Goal: Transaction & Acquisition: Purchase product/service

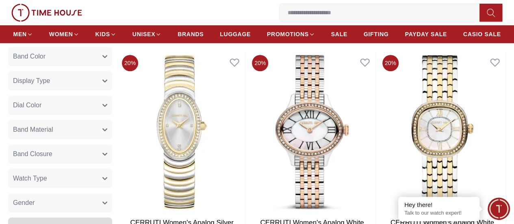
scroll to position [365, 0]
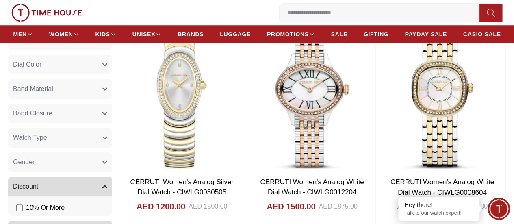
click at [94, 170] on button "Gender" at bounding box center [60, 161] width 104 height 19
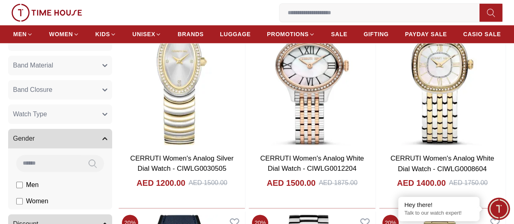
scroll to position [406, 0]
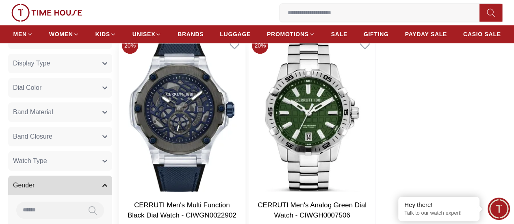
scroll to position [325, 0]
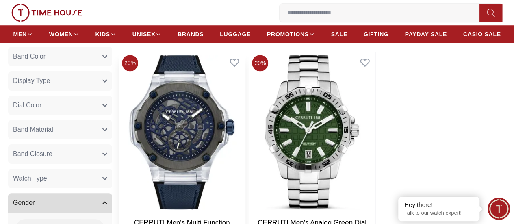
click at [230, 123] on img at bounding box center [182, 132] width 126 height 161
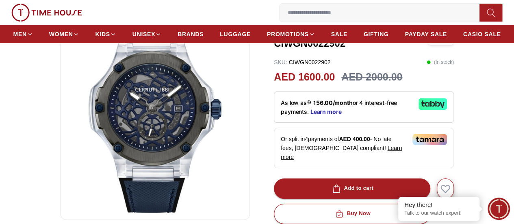
scroll to position [122, 0]
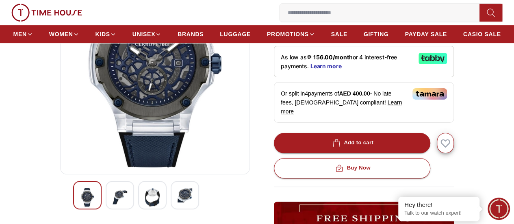
click at [114, 203] on div at bounding box center [120, 195] width 28 height 28
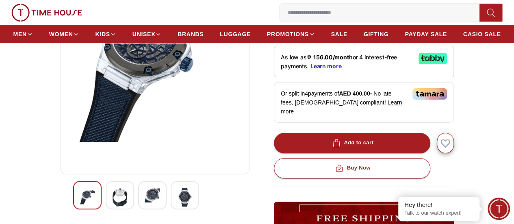
click at [145, 202] on img at bounding box center [152, 195] width 15 height 15
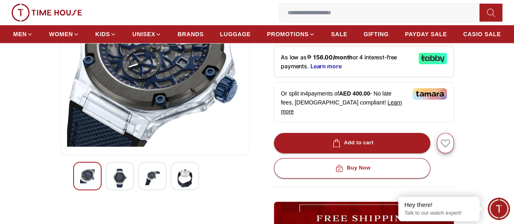
click at [177, 187] on img at bounding box center [184, 178] width 15 height 19
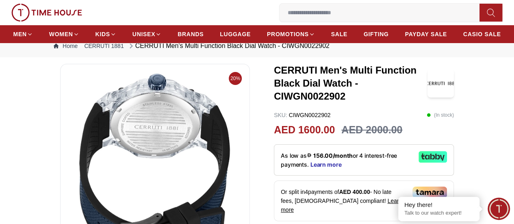
scroll to position [0, 0]
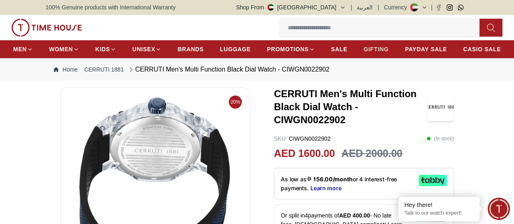
click at [389, 51] on span "GIFTING" at bounding box center [375, 49] width 25 height 8
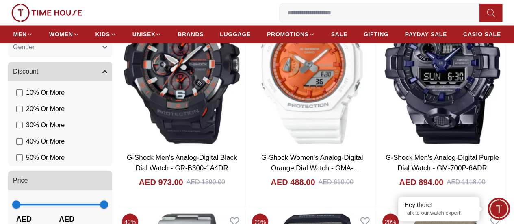
scroll to position [609, 0]
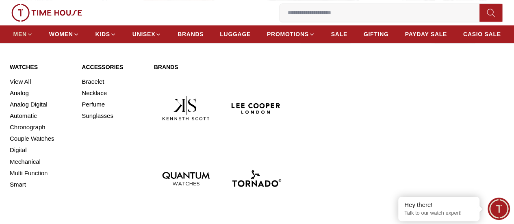
click at [33, 35] on icon at bounding box center [30, 34] width 6 height 6
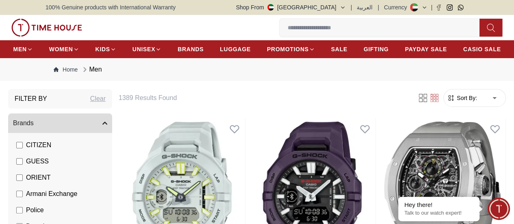
scroll to position [162, 0]
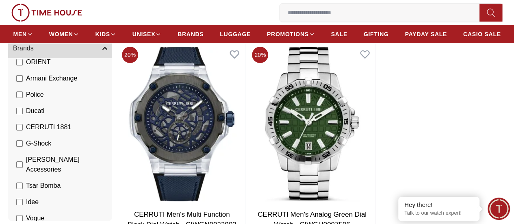
scroll to position [122, 0]
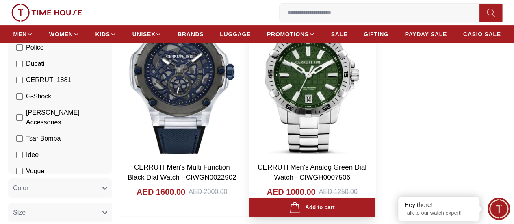
click at [316, 163] on link "CERRUTI Men's Analog Green Dial Watch - CIWGH0007506" at bounding box center [311, 172] width 109 height 18
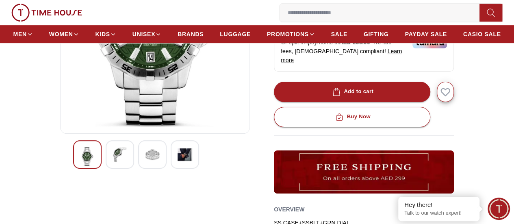
scroll to position [41, 0]
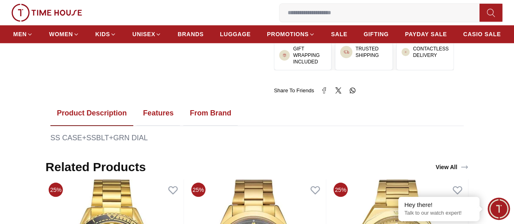
scroll to position [365, 0]
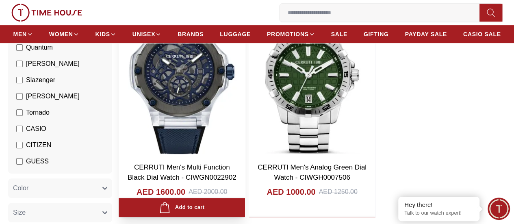
scroll to position [41, 0]
